Goal: Contribute content: Add original content to the website for others to see

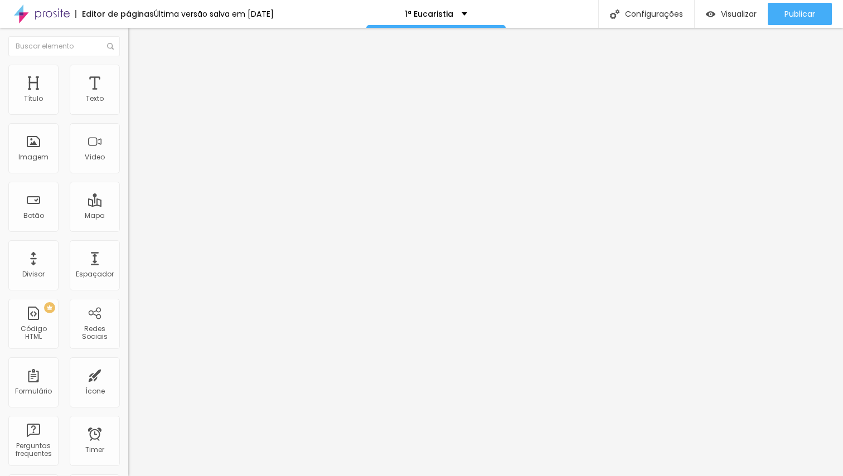
click at [128, 96] on span "Trocar imagem" at bounding box center [158, 90] width 61 height 9
click at [128, 72] on li "Estilo" at bounding box center [192, 70] width 128 height 11
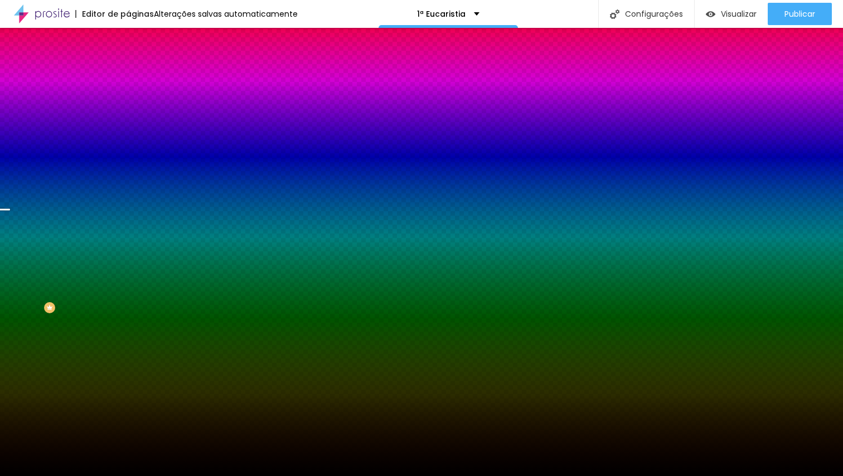
click at [128, 103] on span "Trocar imagem" at bounding box center [158, 97] width 61 height 9
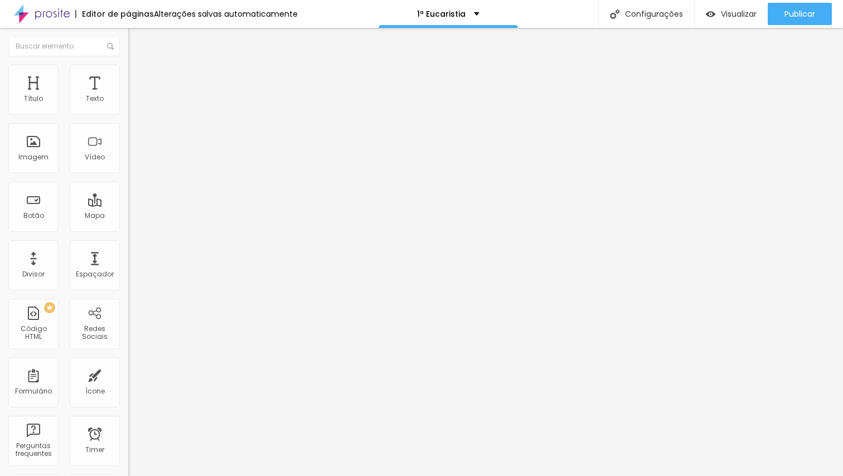
click at [138, 75] on span "Estilo" at bounding box center [146, 71] width 17 height 9
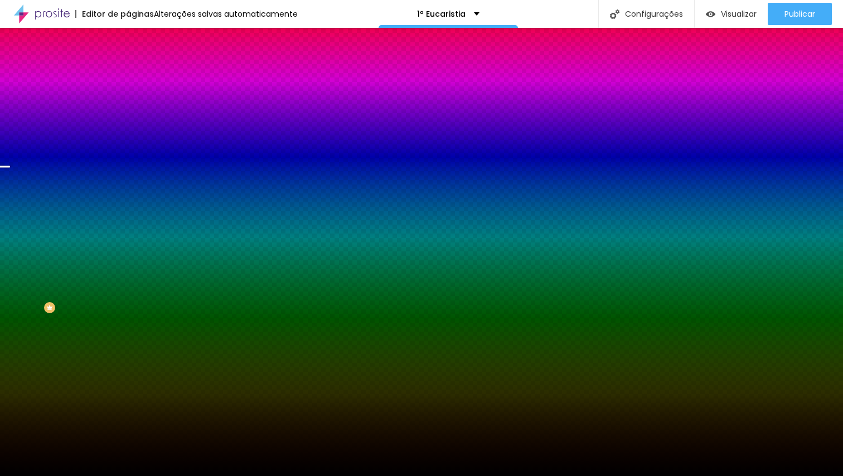
click at [128, 103] on span "Trocar imagem" at bounding box center [158, 97] width 61 height 9
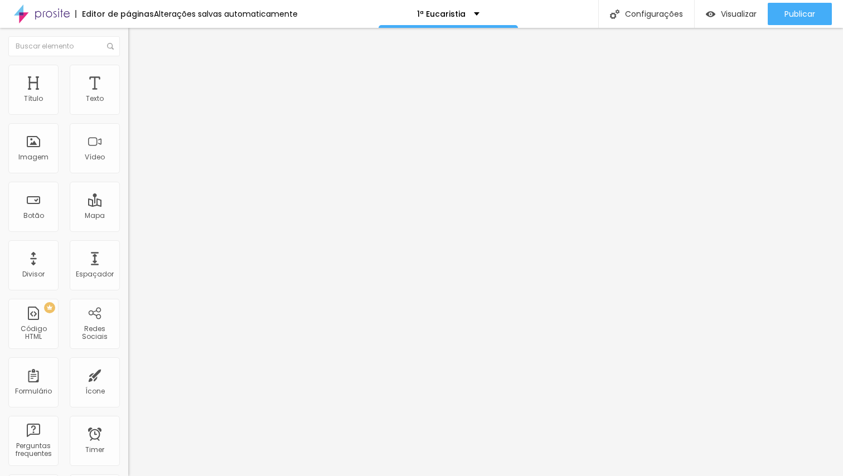
click at [128, 223] on input at bounding box center [204, 228] width 152 height 11
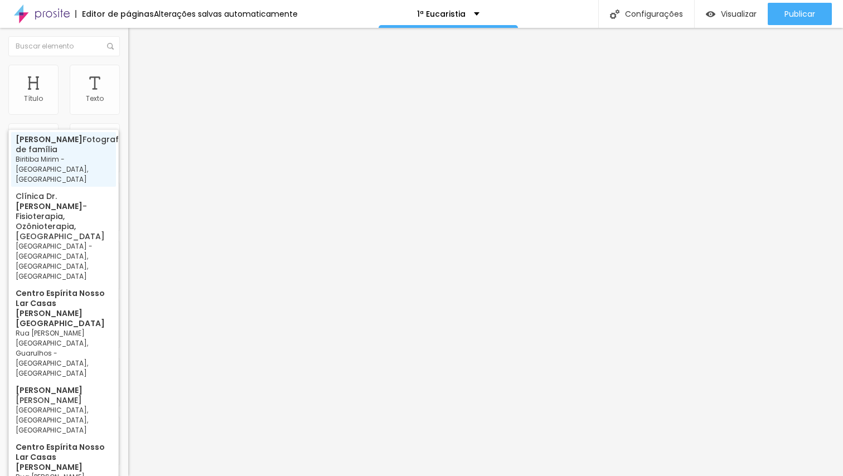
type input "[PERSON_NAME] Fotografia de família, [PERSON_NAME] - [GEOGRAPHIC_DATA], [GEOGRA…"
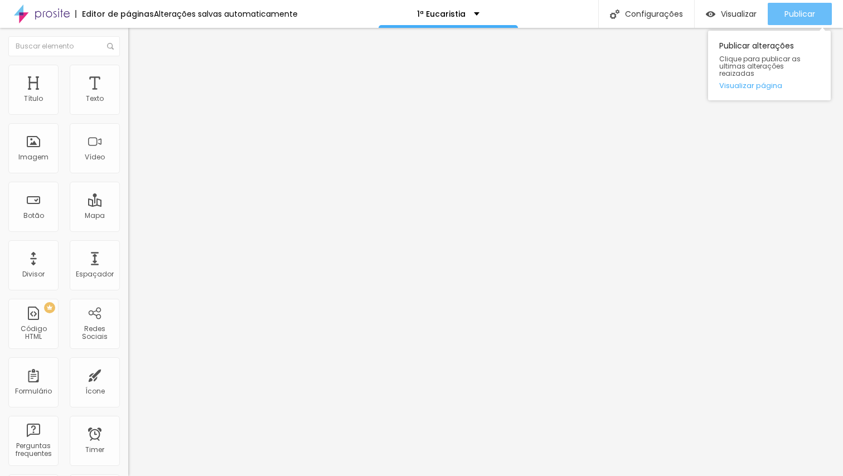
click at [792, 12] on span "Publicar" at bounding box center [800, 13] width 31 height 9
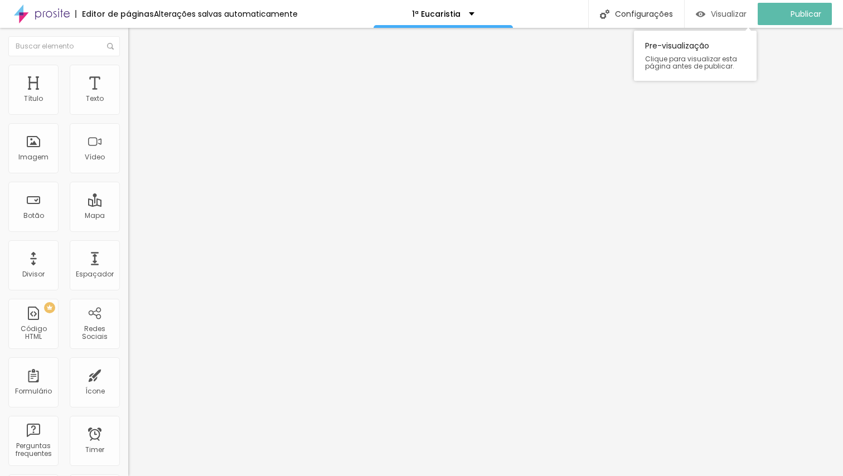
click at [732, 10] on span "Visualizar" at bounding box center [729, 13] width 36 height 9
